Goal: Obtain resource: Download file/media

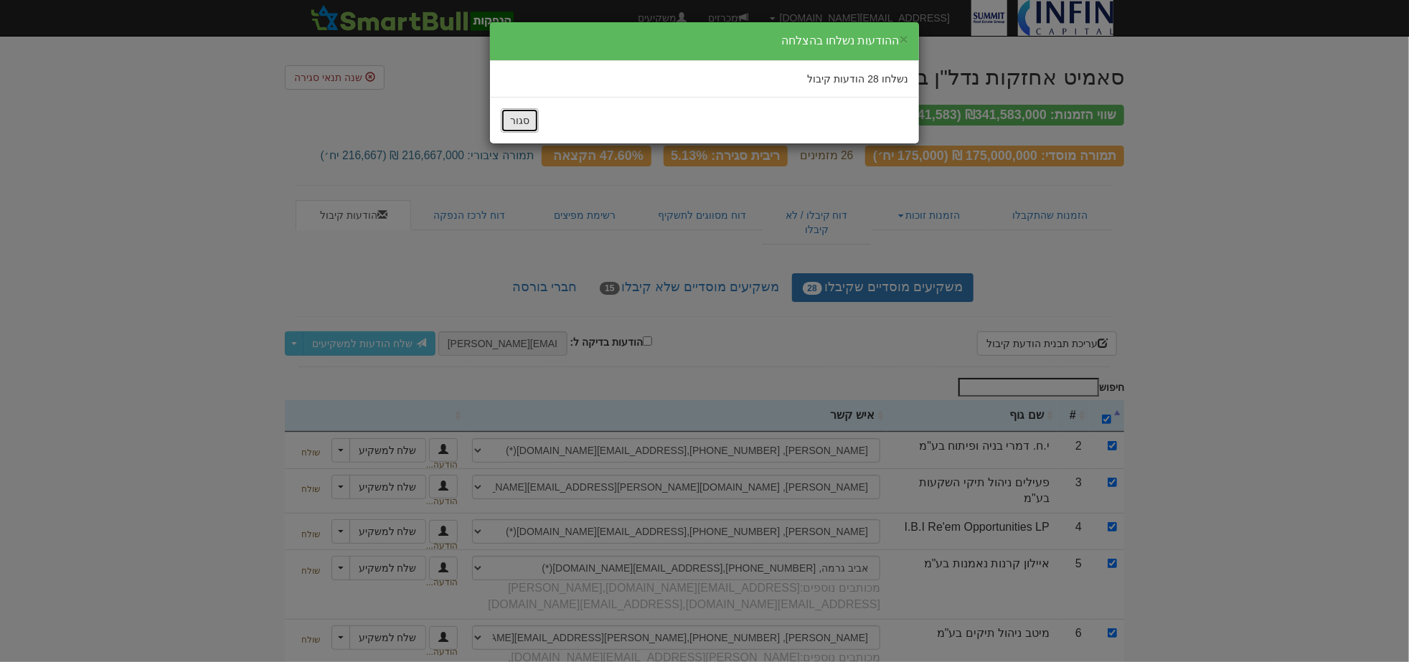
click at [514, 123] on button "סגור" at bounding box center [520, 120] width 38 height 24
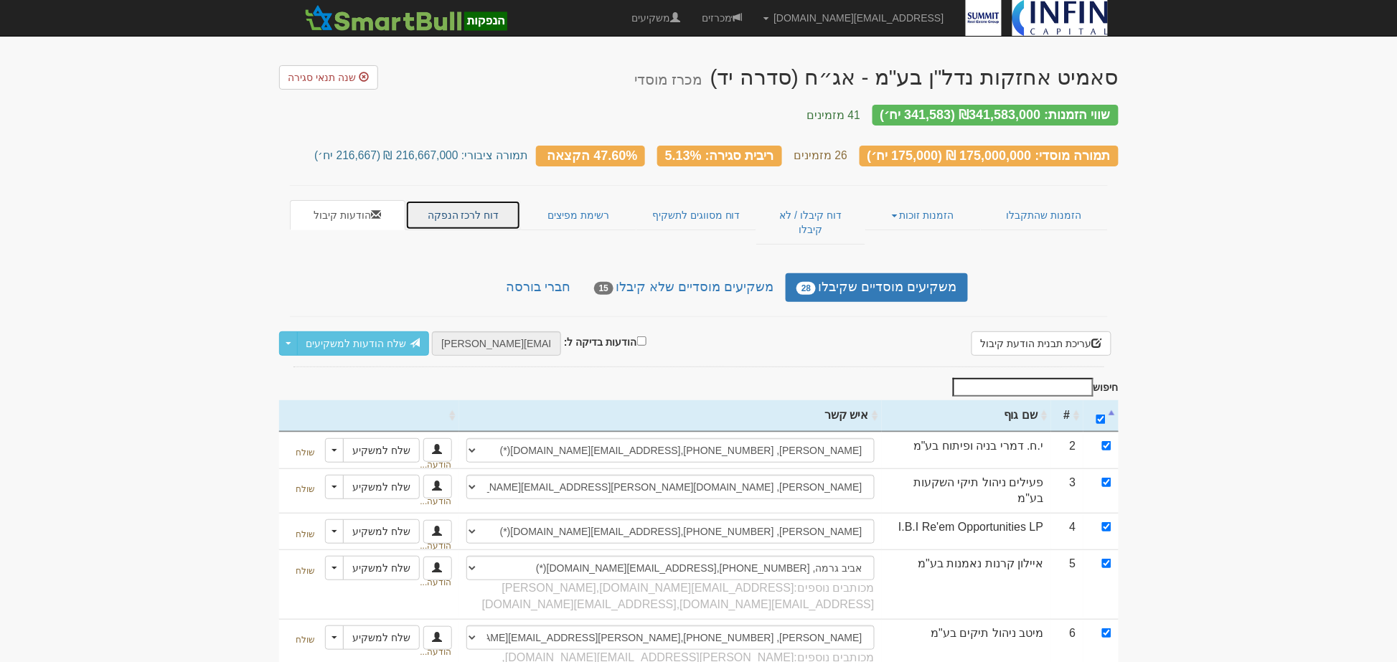
click at [456, 208] on link "דוח לרכז הנפקה" at bounding box center [462, 215] width 115 height 30
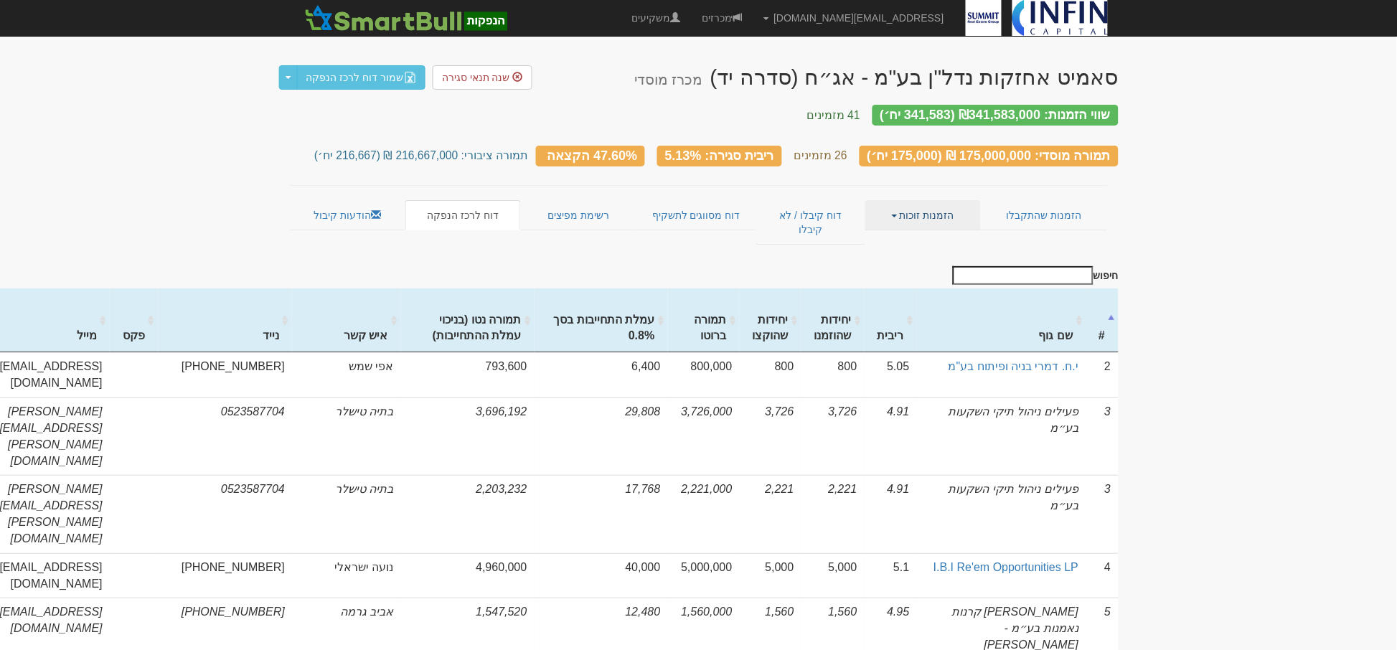
click at [938, 202] on link "הזמנות זוכות" at bounding box center [922, 215] width 115 height 30
click at [915, 253] on link "אנשי קשר וחשבונות" at bounding box center [923, 262] width 113 height 19
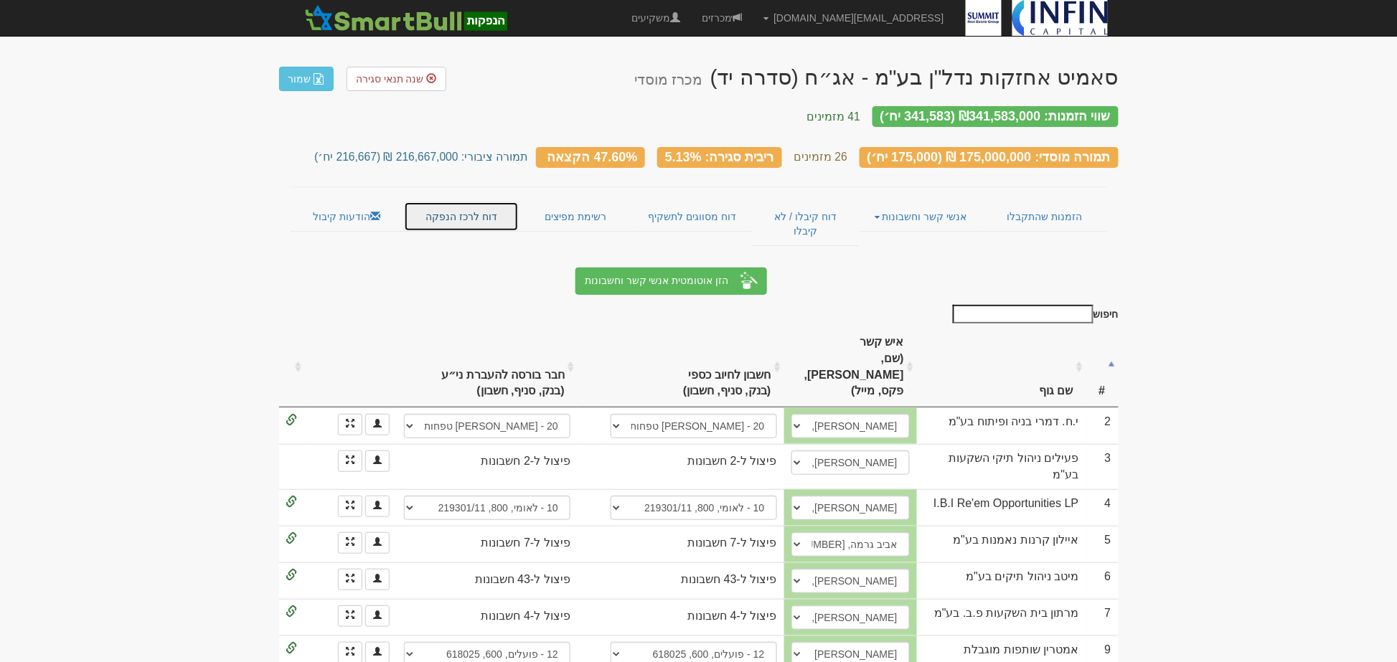
click at [429, 204] on link "דוח לרכז הנפקה" at bounding box center [461, 217] width 115 height 30
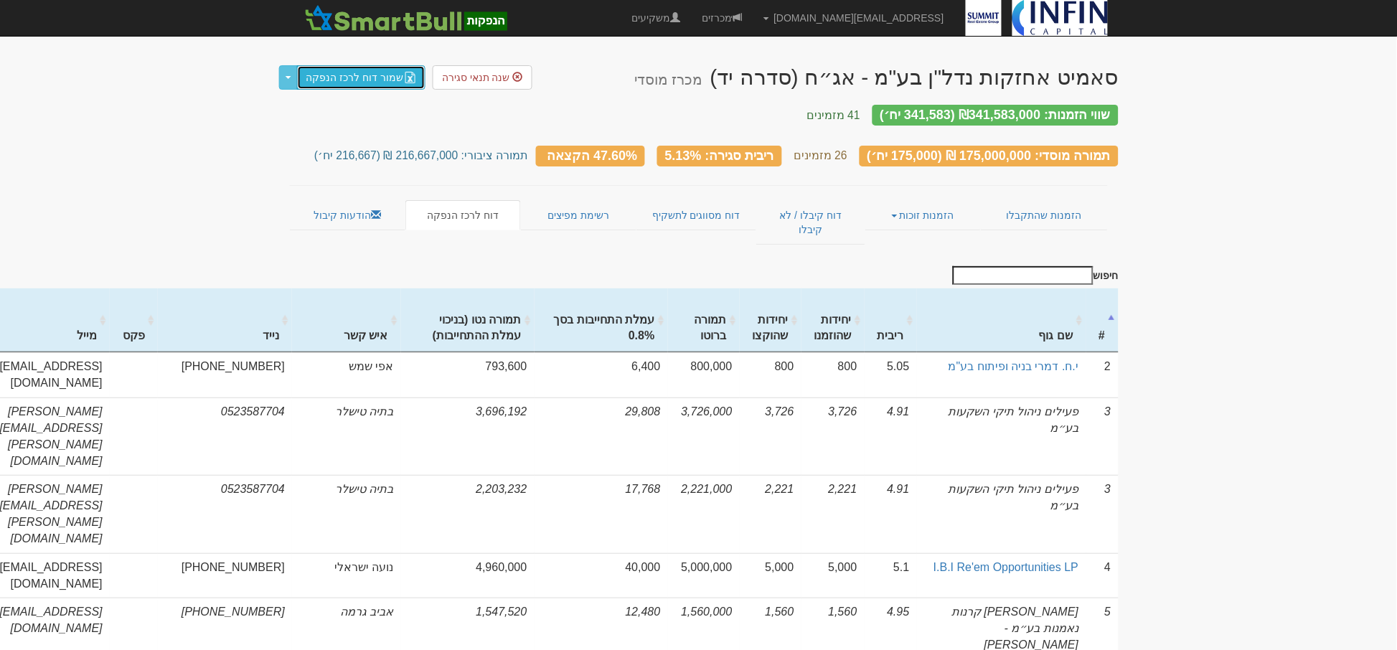
click at [380, 82] on link "שמור דוח לרכז הנפקה" at bounding box center [361, 77] width 129 height 24
click at [927, 202] on link "הזמנות זוכות" at bounding box center [922, 215] width 115 height 30
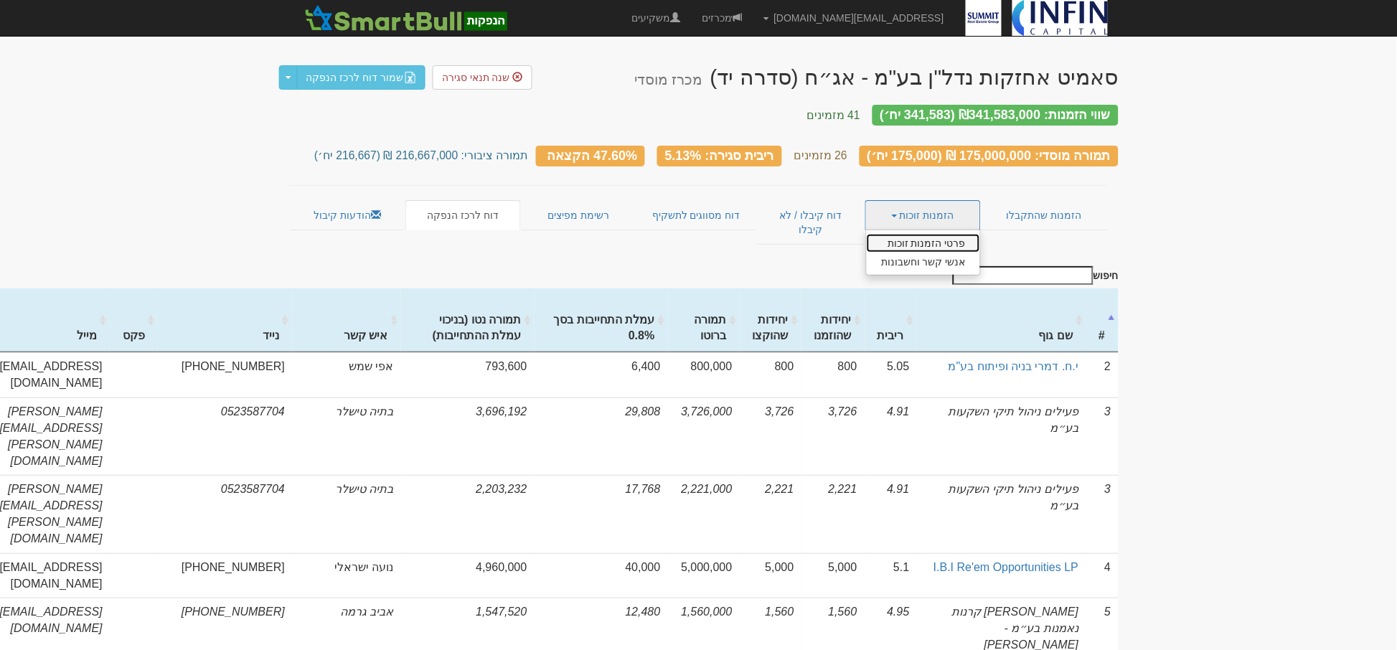
click at [919, 234] on link "פרטי הזמנות זוכות" at bounding box center [923, 243] width 113 height 19
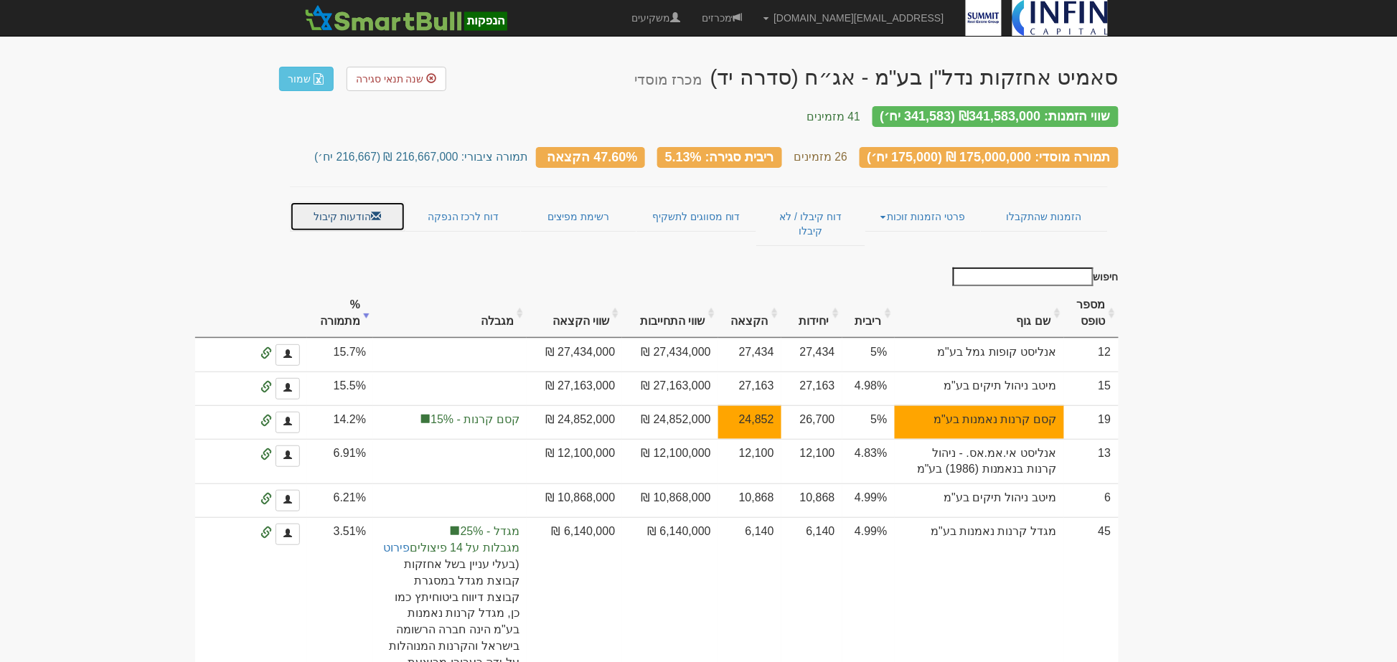
click at [373, 211] on span at bounding box center [376, 216] width 10 height 10
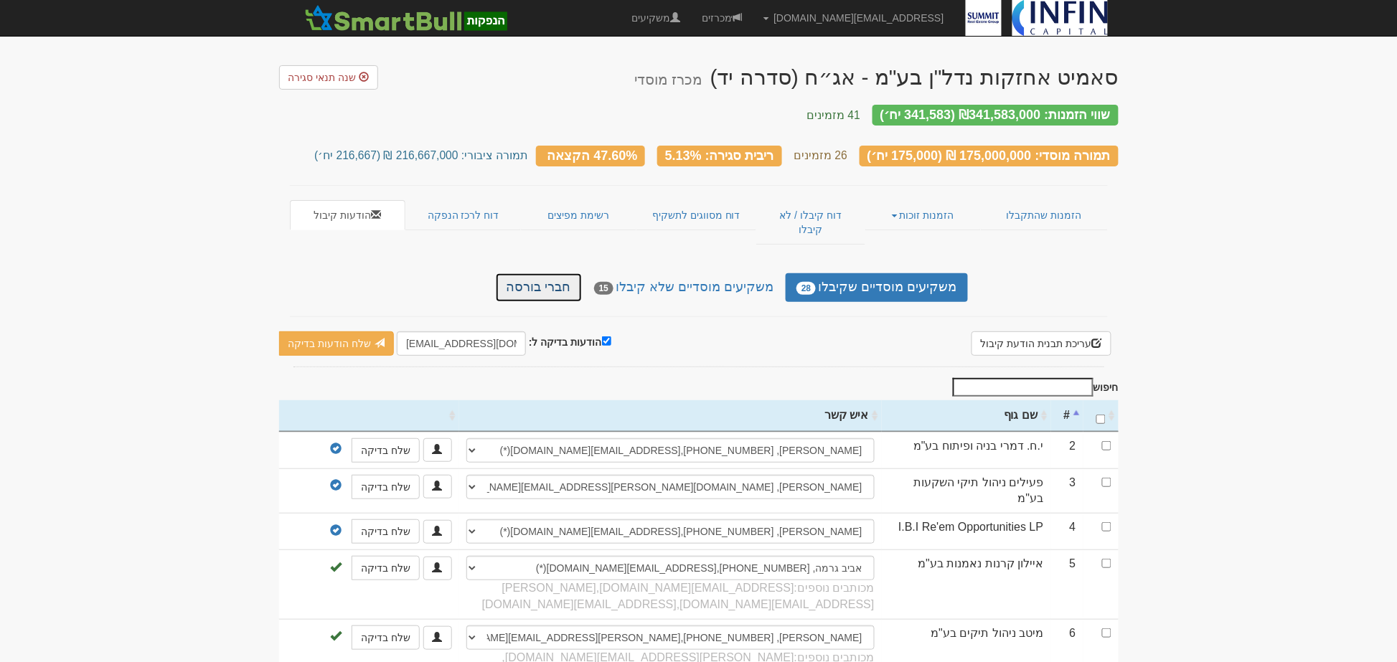
click at [545, 273] on link "חברי בורסה" at bounding box center [539, 287] width 86 height 29
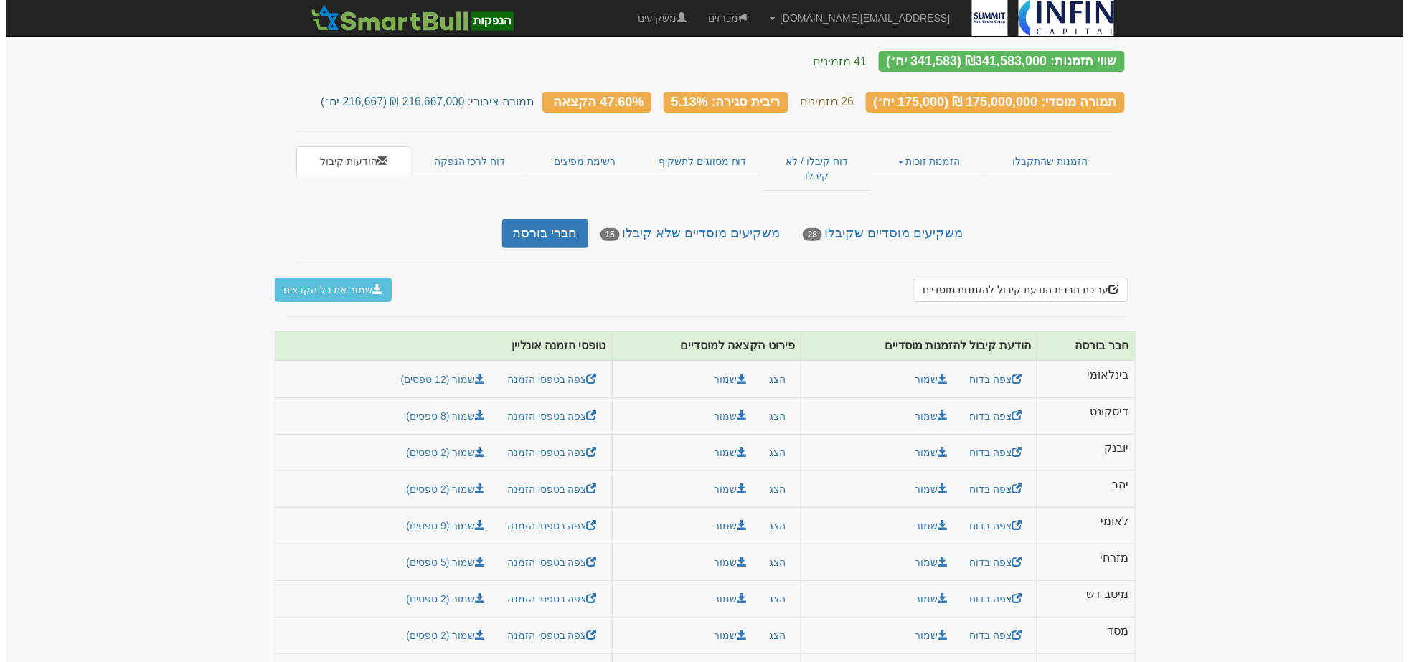
scroll to position [80, 0]
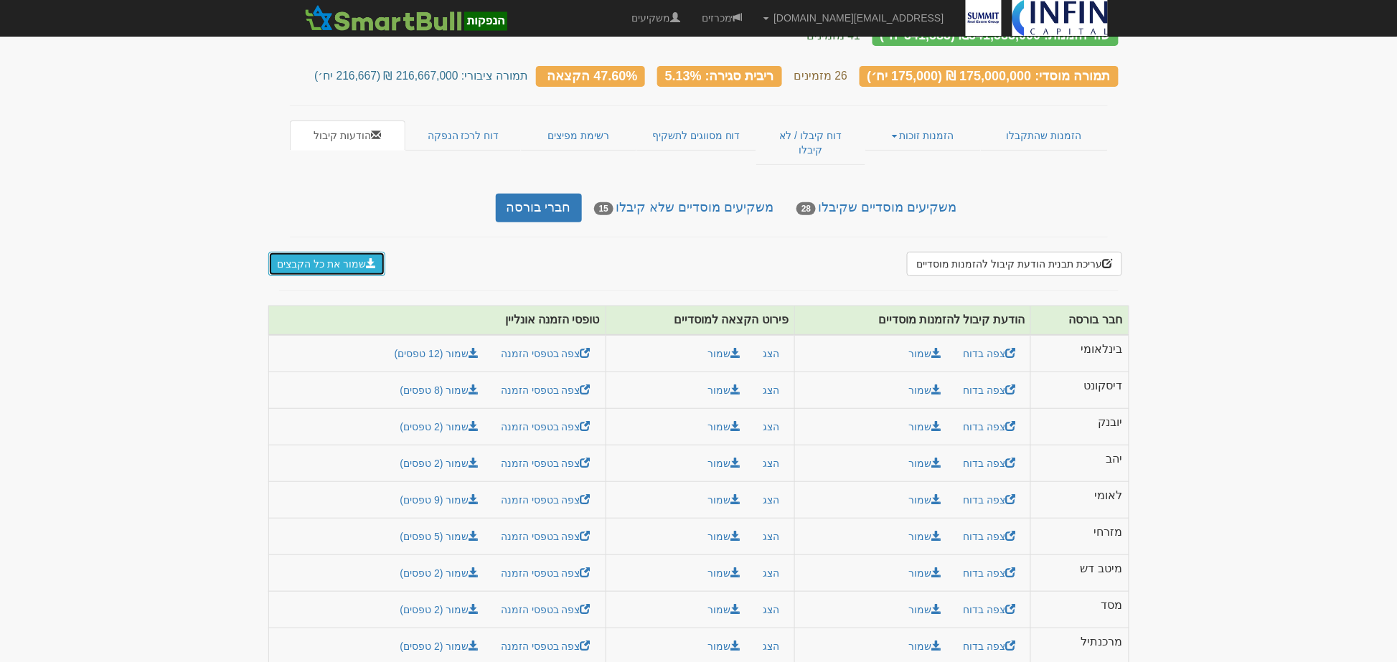
click at [348, 252] on button "שמור את כל הקבצים" at bounding box center [327, 264] width 118 height 24
